Goal: Check status: Check status

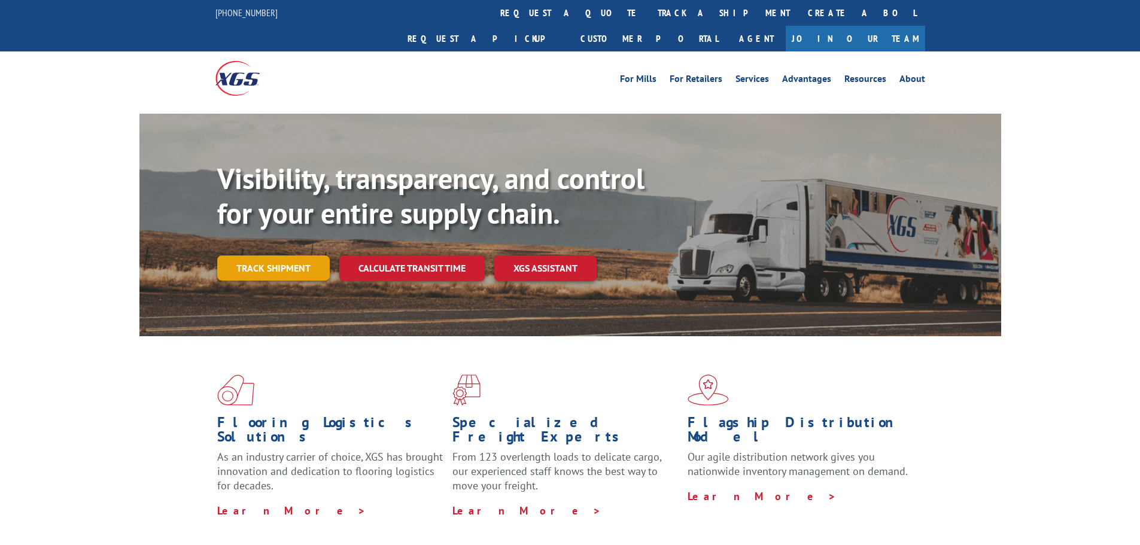
click at [265, 256] on link "Track shipment" at bounding box center [273, 268] width 113 height 25
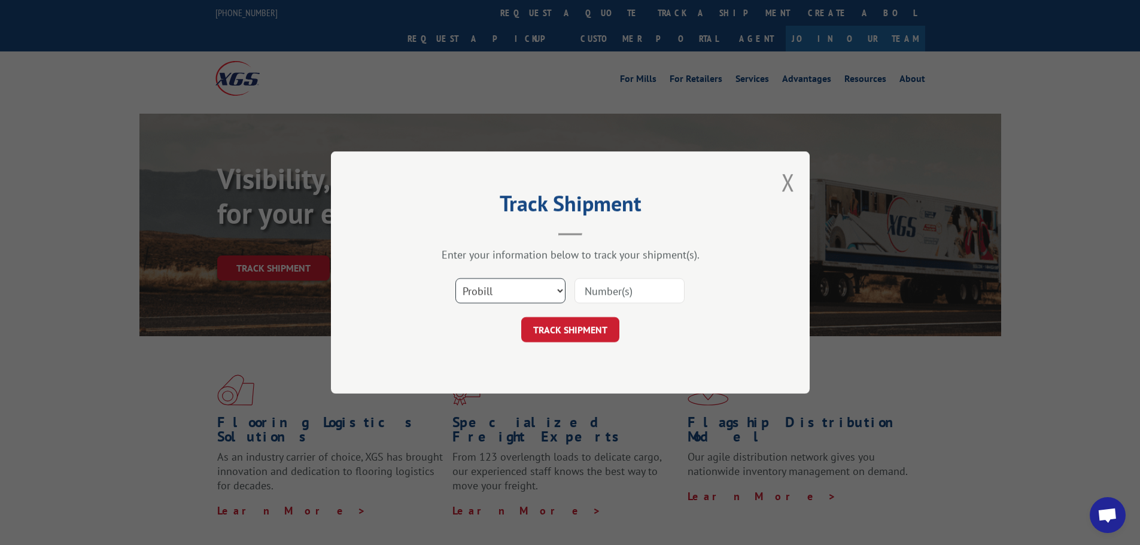
click at [497, 282] on select "Select category... Probill BOL PO" at bounding box center [510, 290] width 110 height 25
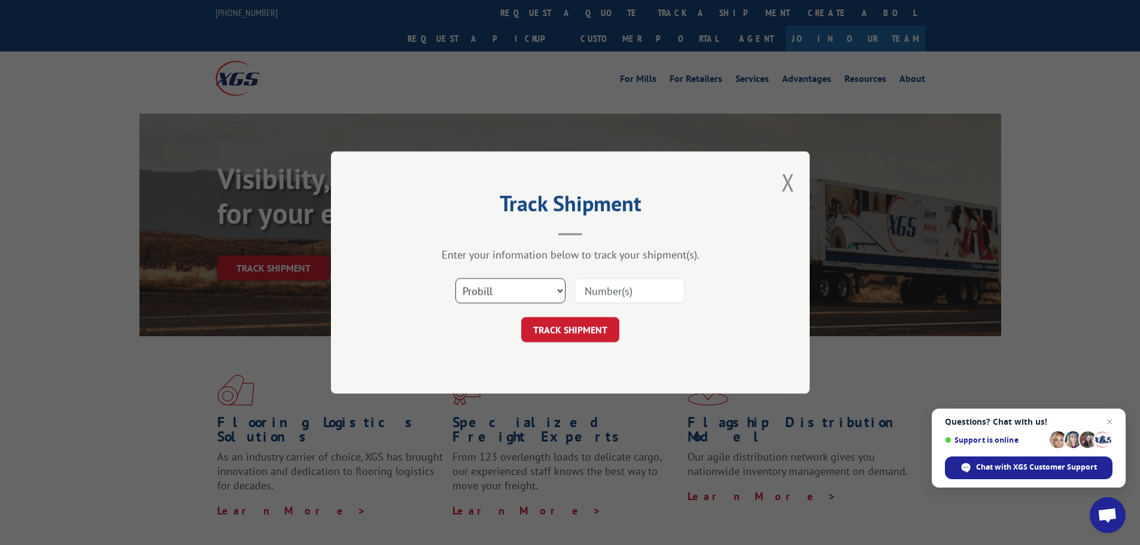
select select "bol"
click at [455, 278] on select "Select category... Probill BOL PO" at bounding box center [510, 290] width 110 height 25
click at [604, 299] on input at bounding box center [630, 290] width 110 height 25
type input "2840663"
click at [561, 329] on button "TRACK SHIPMENT" at bounding box center [570, 329] width 98 height 25
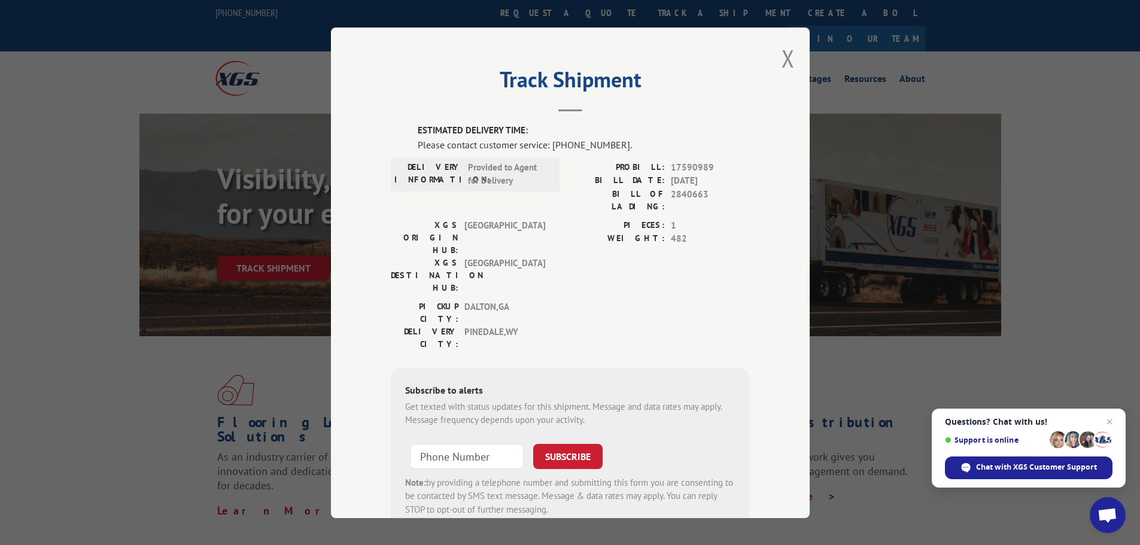
scroll to position [25, 0]
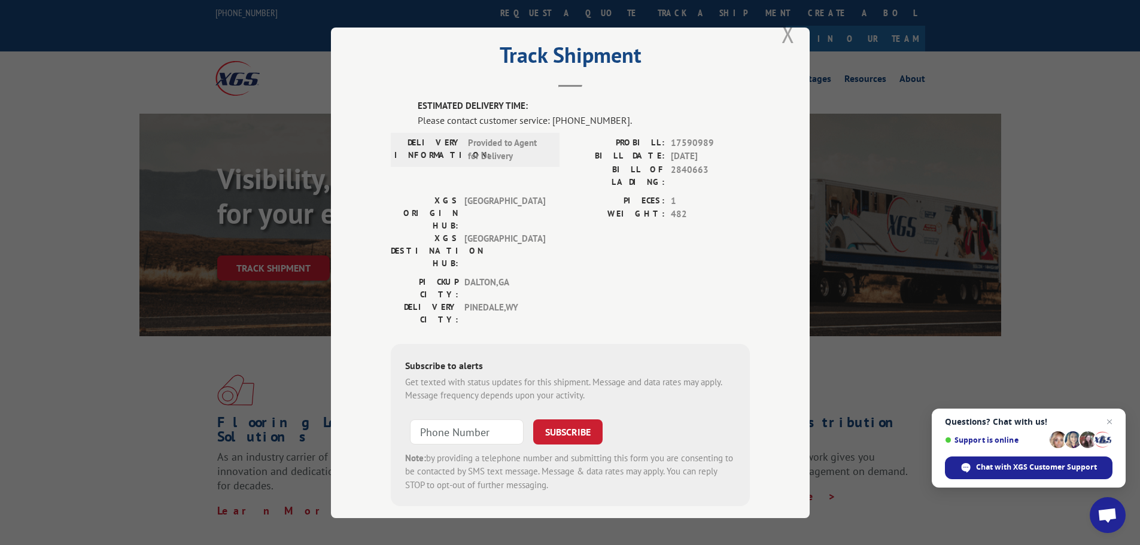
click at [783, 37] on button "Close modal" at bounding box center [788, 34] width 13 height 32
